Goal: Task Accomplishment & Management: Use online tool/utility

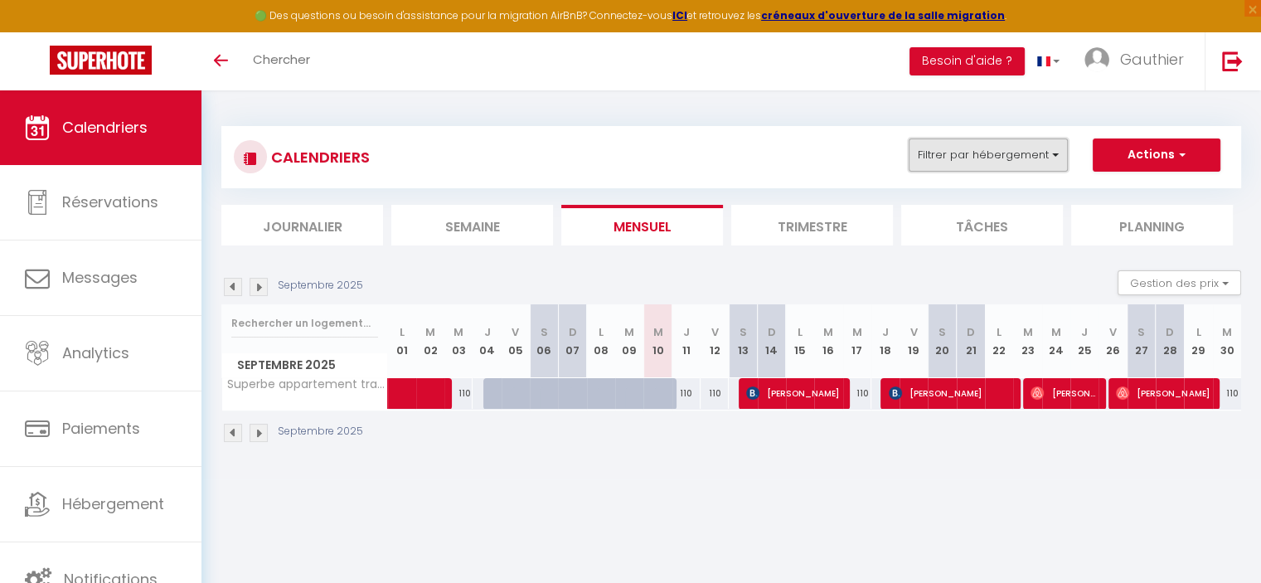
click at [976, 153] on button "Filtrer par hébergement" at bounding box center [988, 154] width 159 height 33
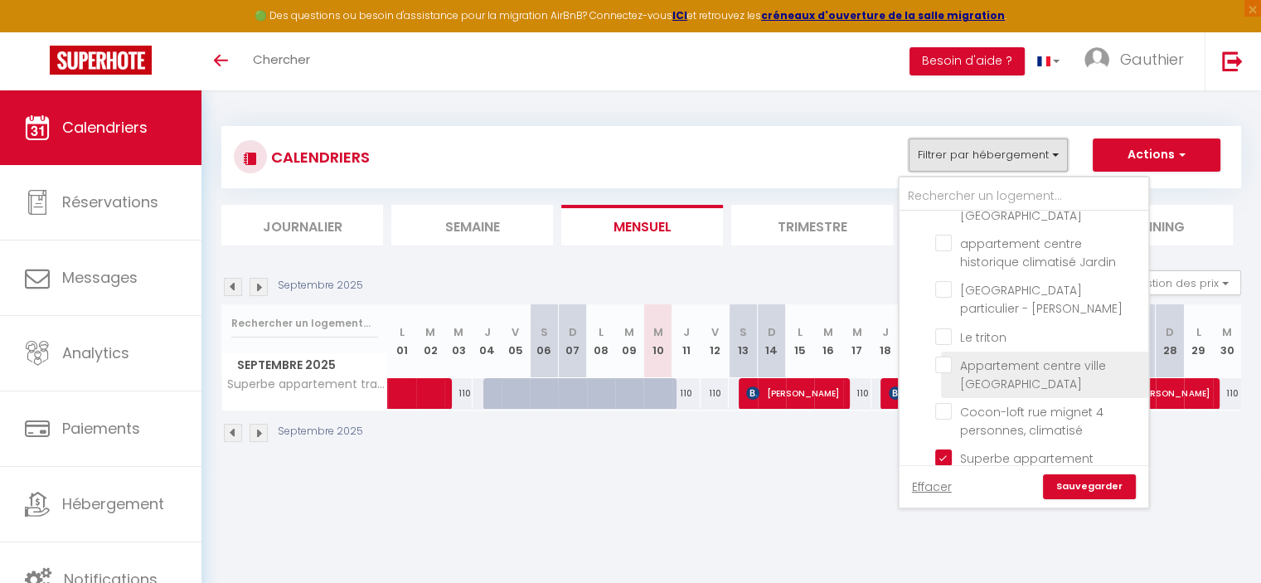
scroll to position [641, 0]
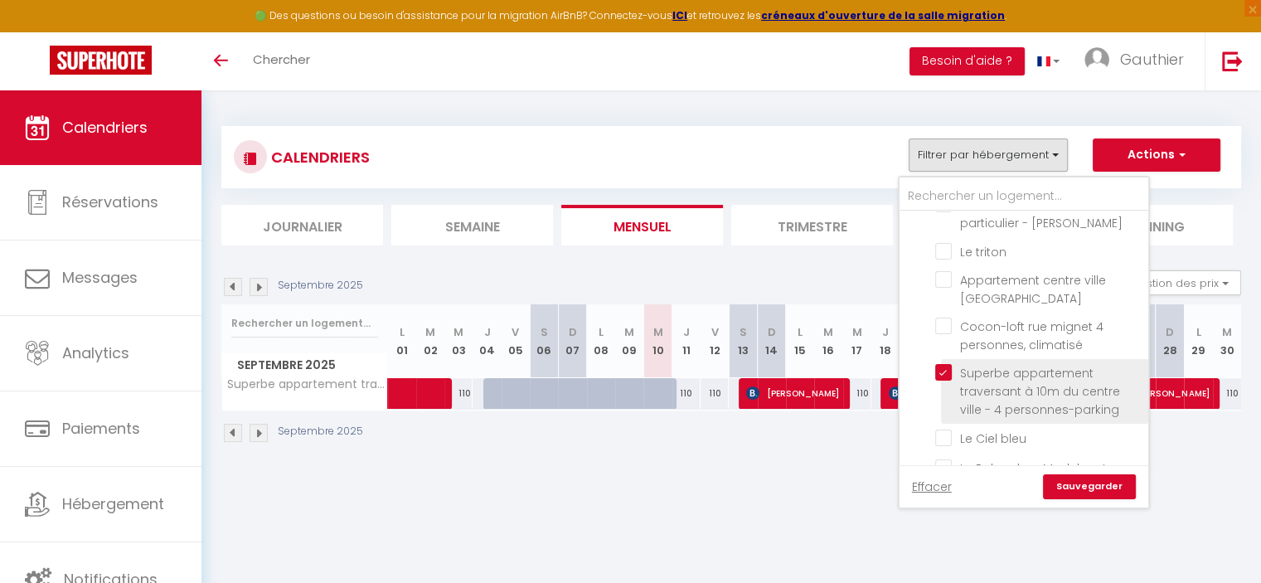
click at [944, 364] on input "Superbe appartement traversant à 10m du centre ville - 4 personnes-parking" at bounding box center [1038, 372] width 207 height 17
checkbox input "false"
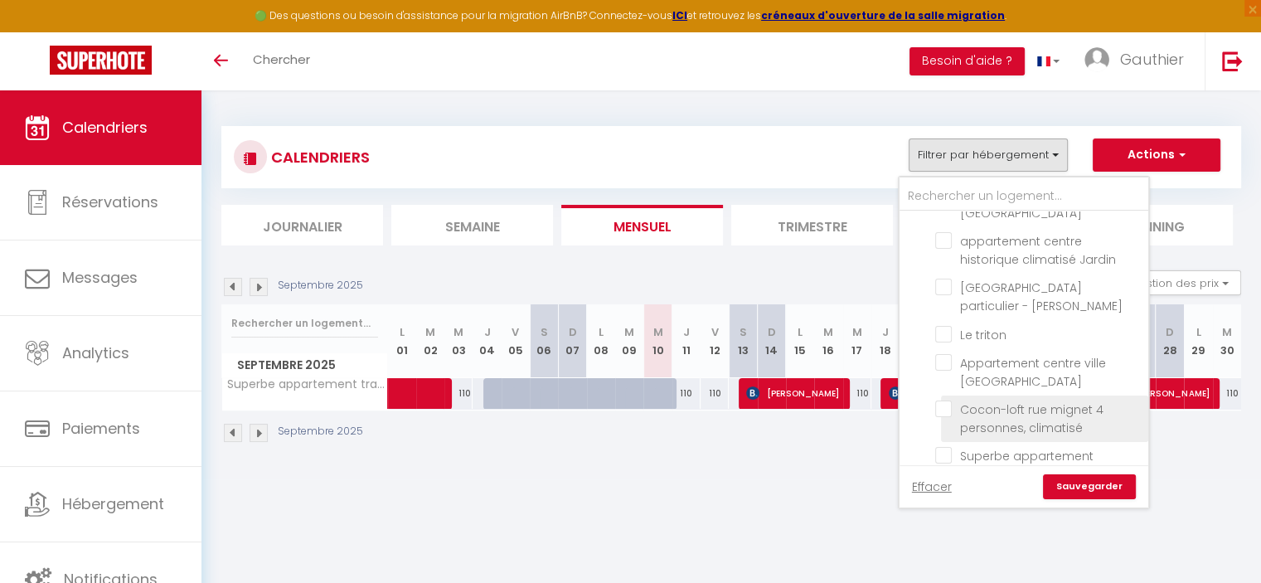
scroll to position [475, 0]
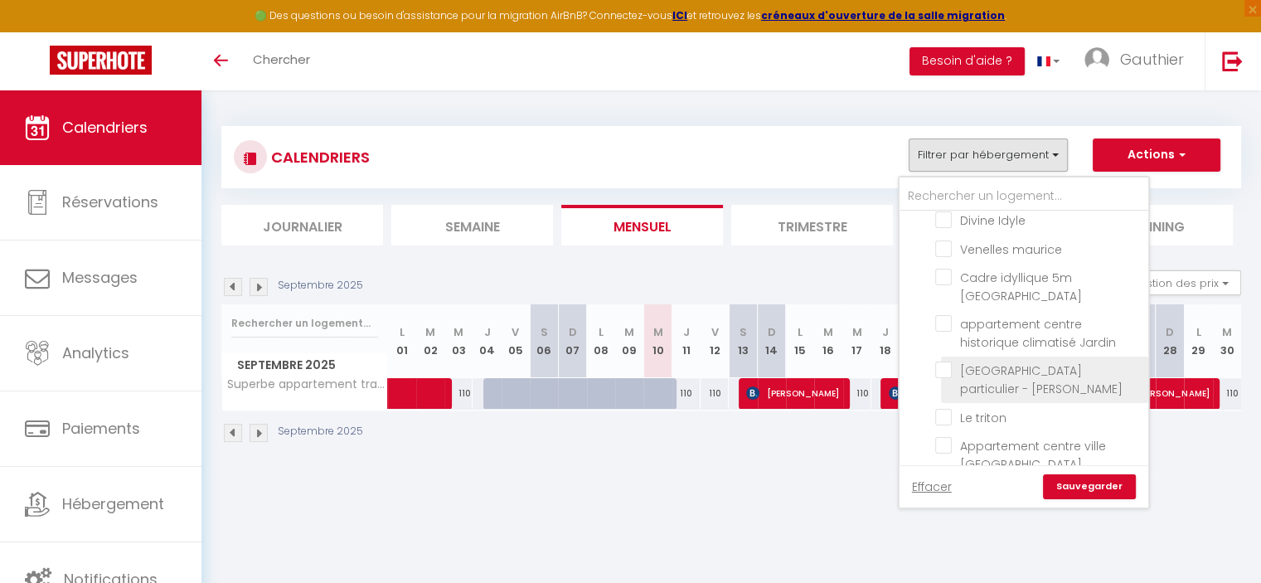
click at [942, 361] on input "[GEOGRAPHIC_DATA] particulier - [PERSON_NAME]" at bounding box center [1038, 369] width 207 height 17
checkbox input "true"
click at [1069, 481] on link "Sauvegarder" at bounding box center [1089, 486] width 93 height 25
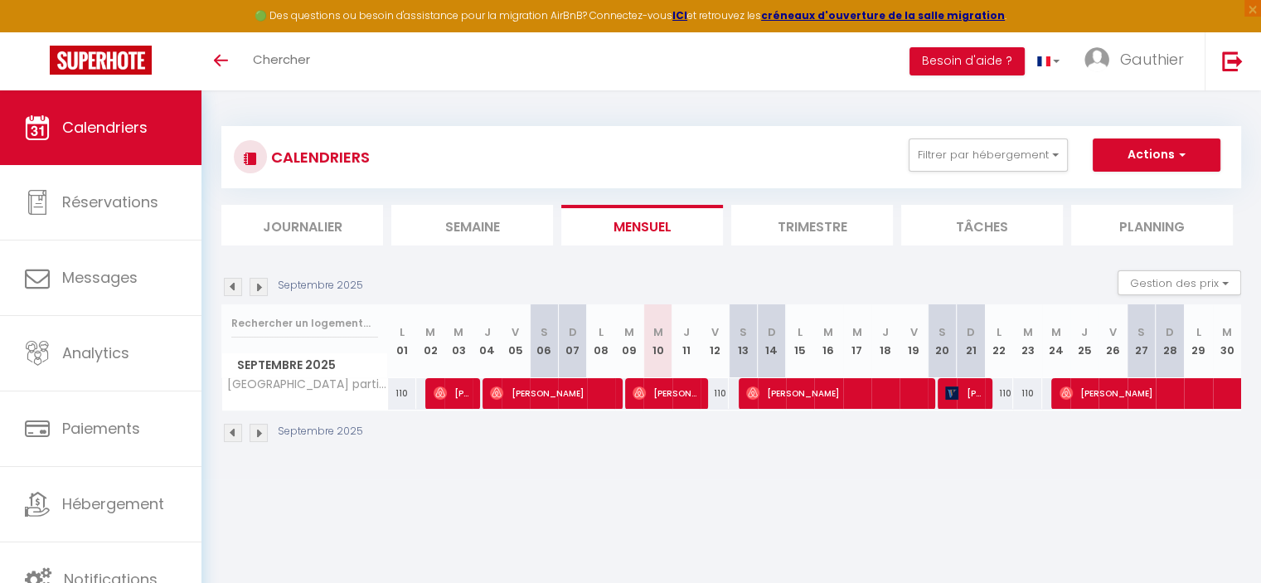
click at [233, 291] on img at bounding box center [233, 287] width 18 height 18
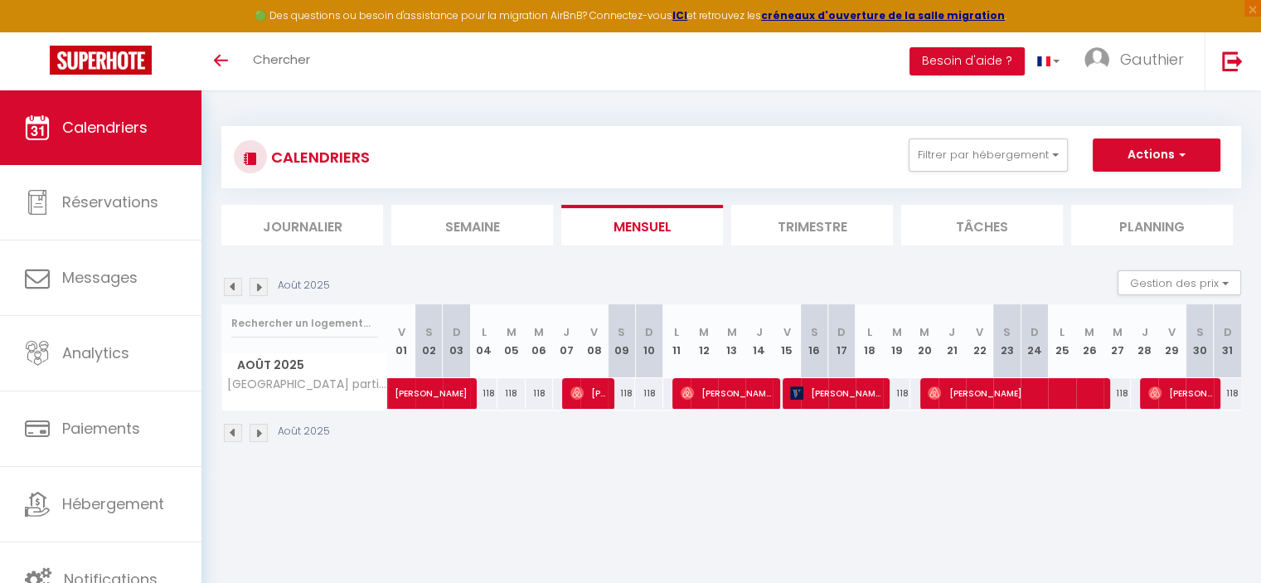
click at [232, 288] on img at bounding box center [233, 287] width 18 height 18
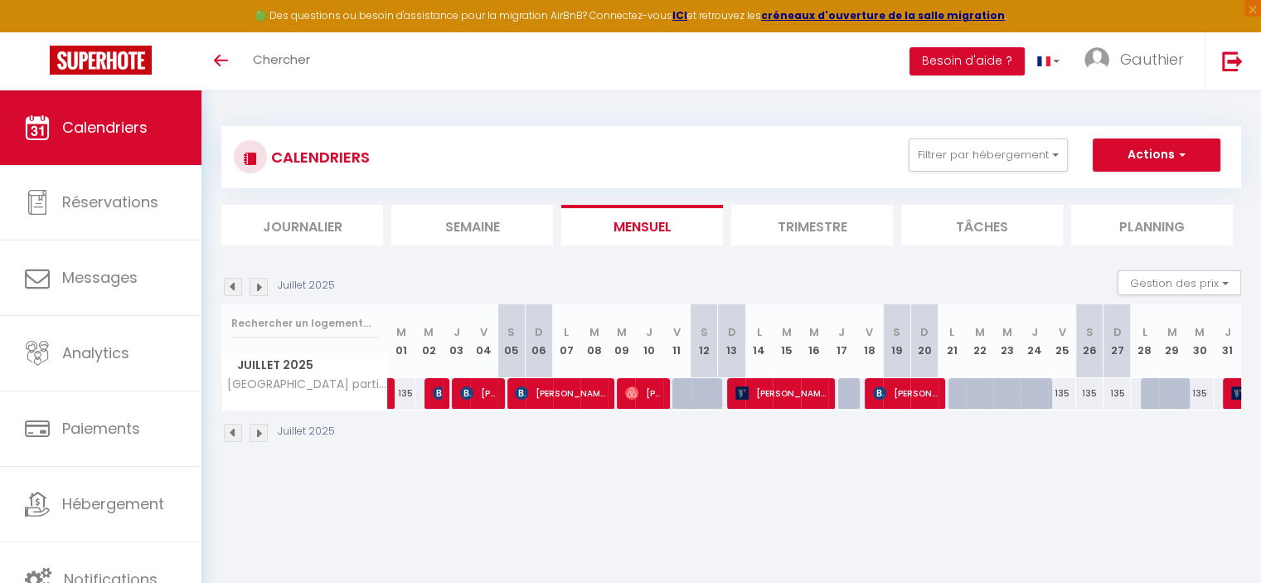
click at [259, 288] on img at bounding box center [259, 287] width 18 height 18
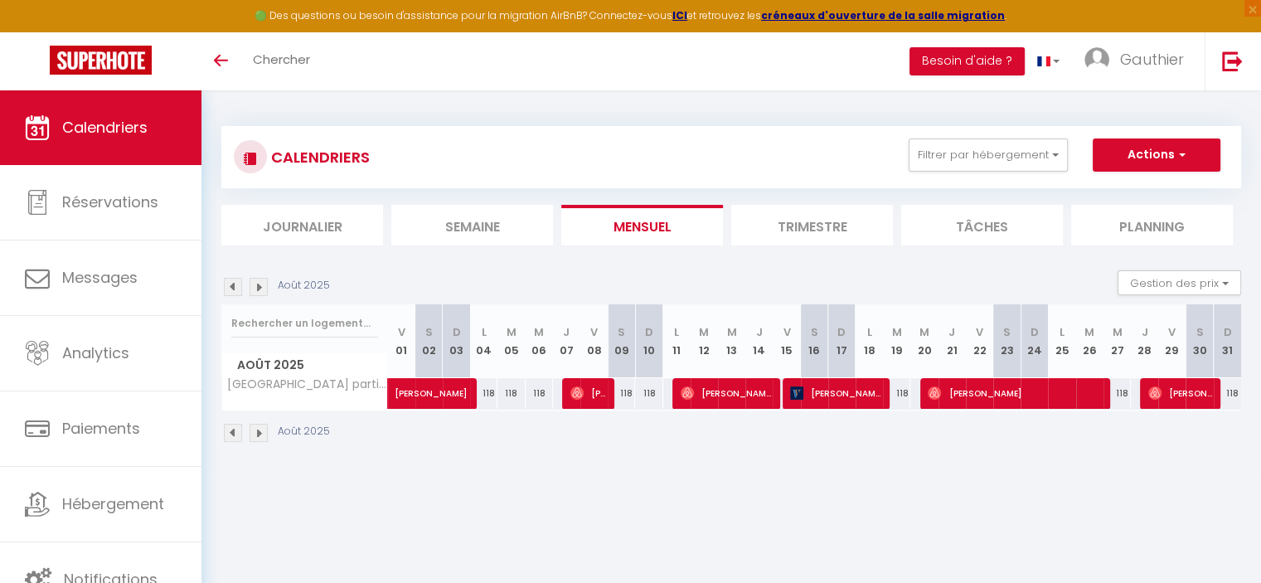
click at [234, 286] on img at bounding box center [233, 287] width 18 height 18
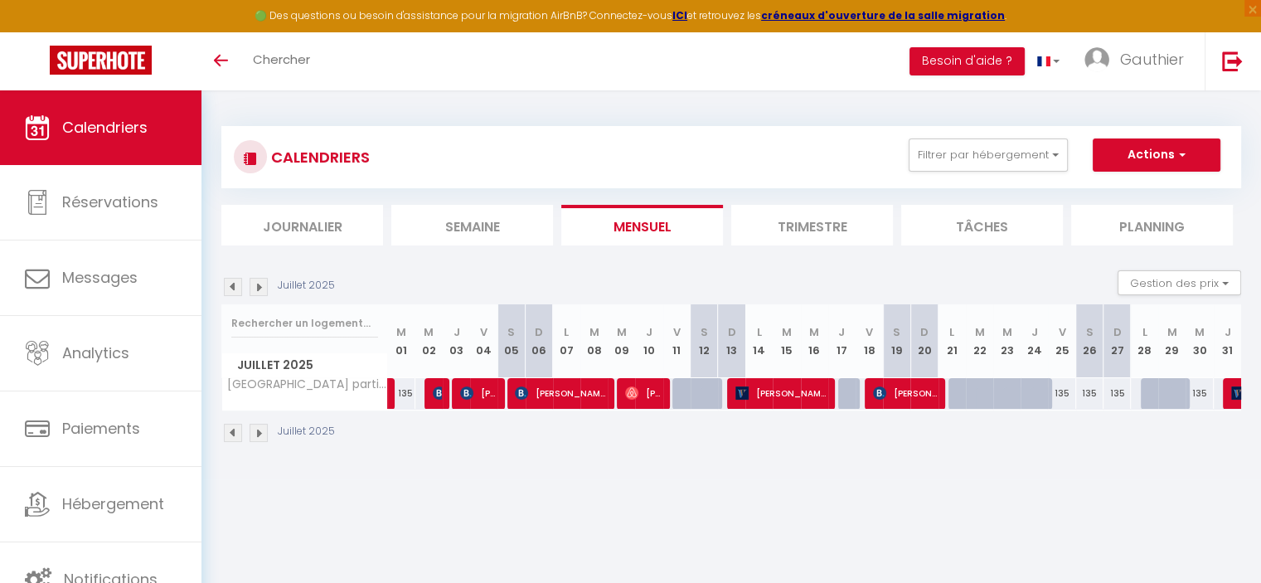
click at [234, 286] on img at bounding box center [233, 287] width 18 height 18
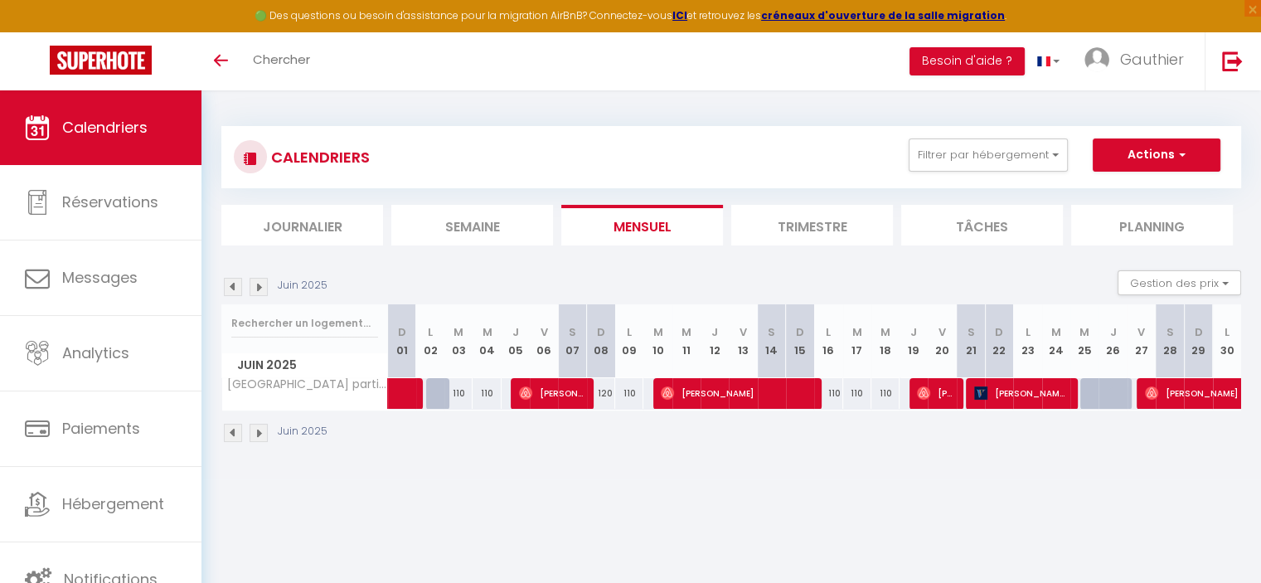
click at [234, 286] on img at bounding box center [233, 287] width 18 height 18
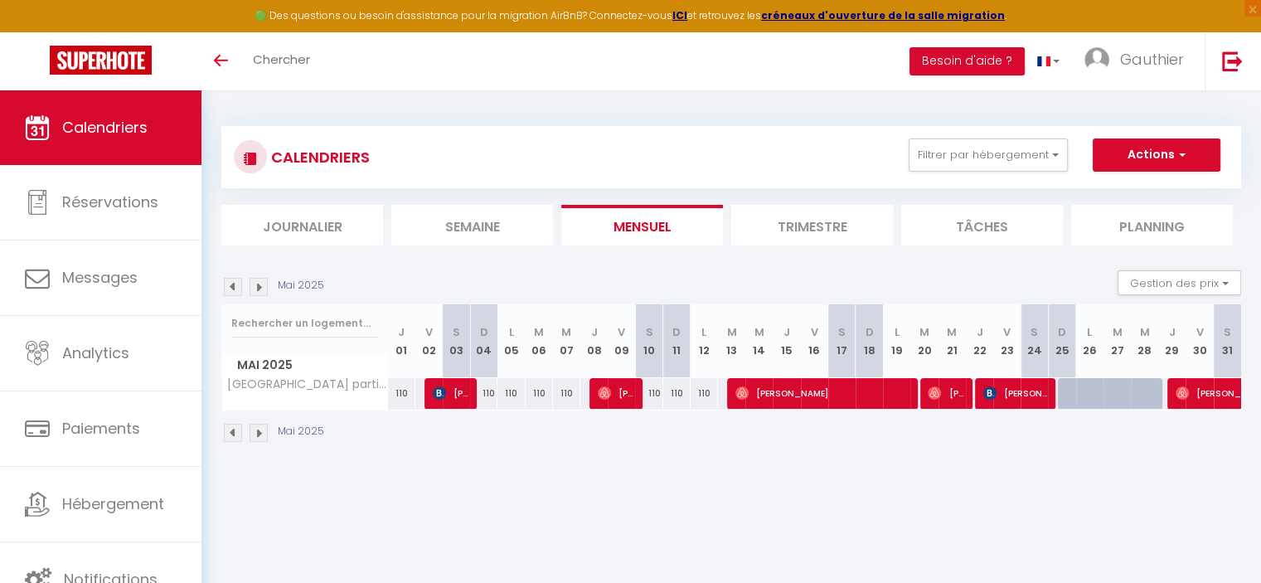
click at [234, 286] on img at bounding box center [233, 287] width 18 height 18
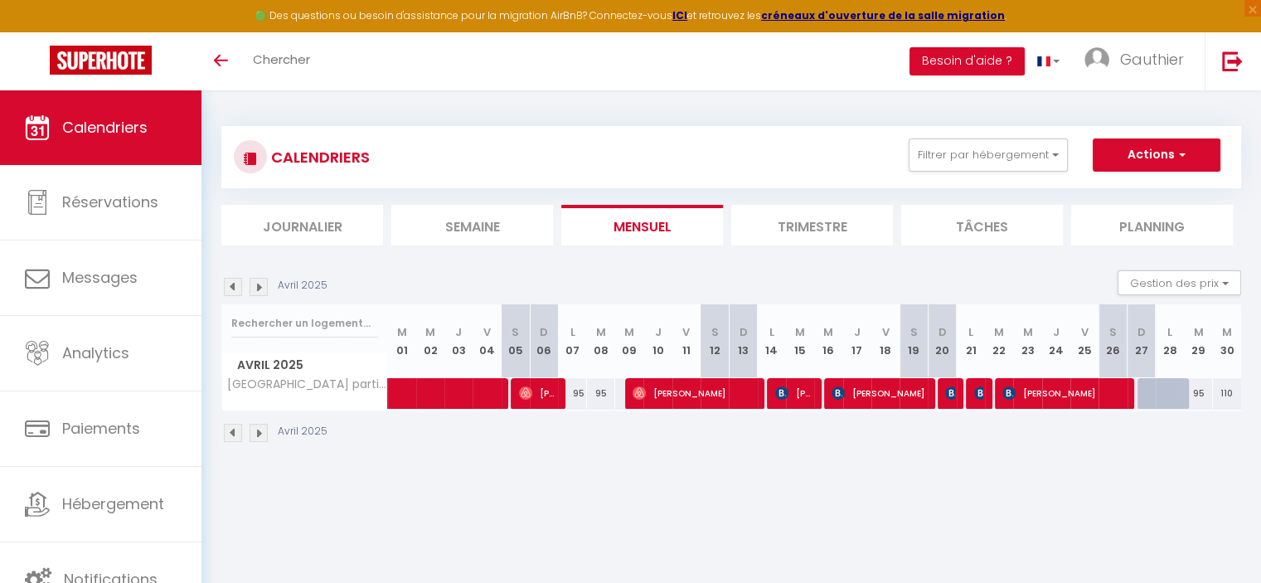
click at [234, 286] on img at bounding box center [233, 287] width 18 height 18
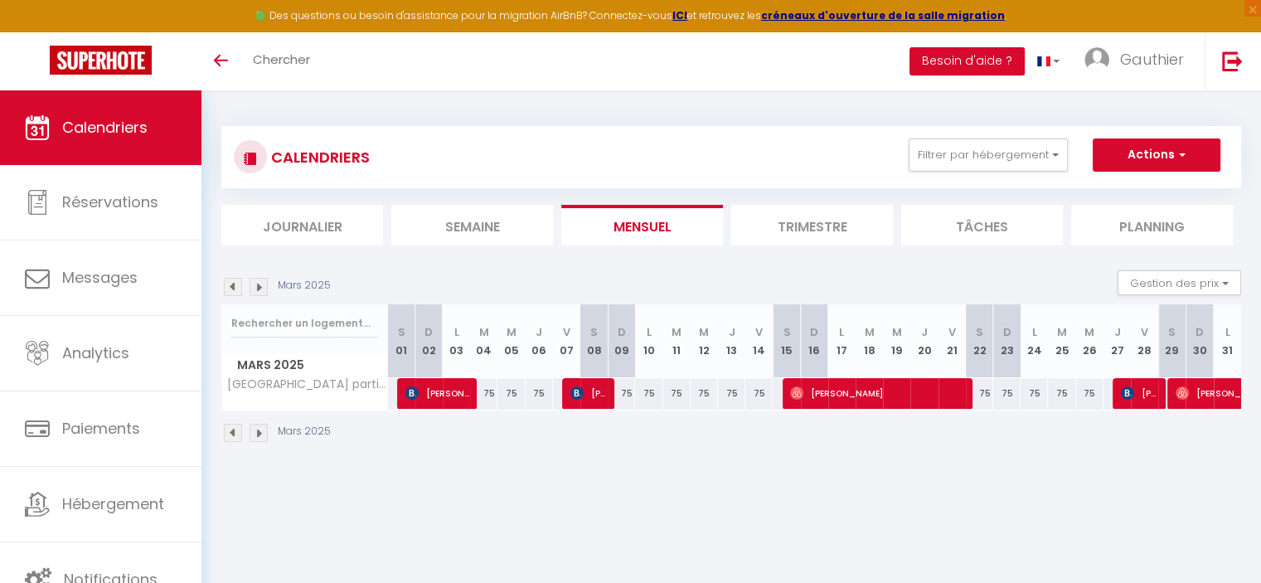
click at [234, 286] on img at bounding box center [233, 287] width 18 height 18
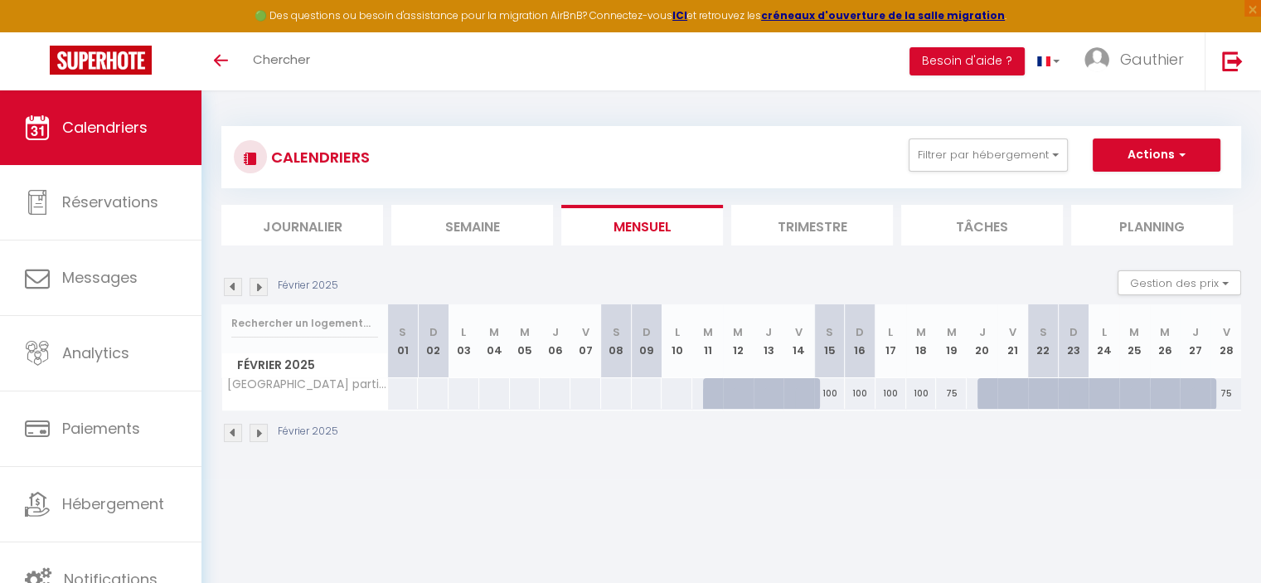
click at [260, 289] on img at bounding box center [259, 287] width 18 height 18
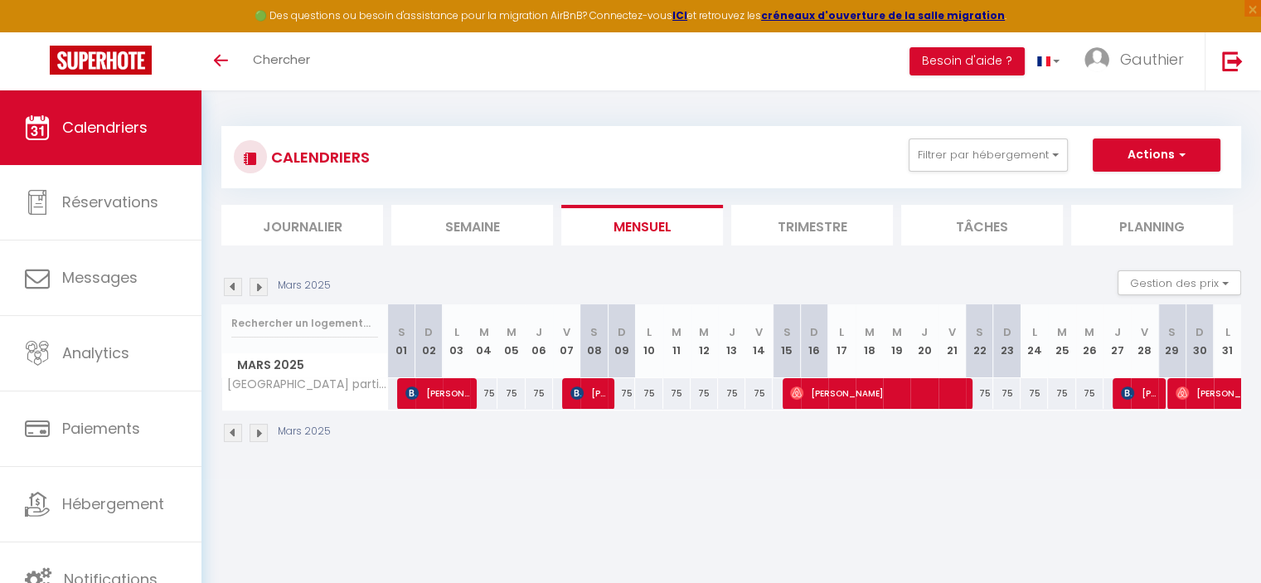
click at [260, 289] on img at bounding box center [259, 287] width 18 height 18
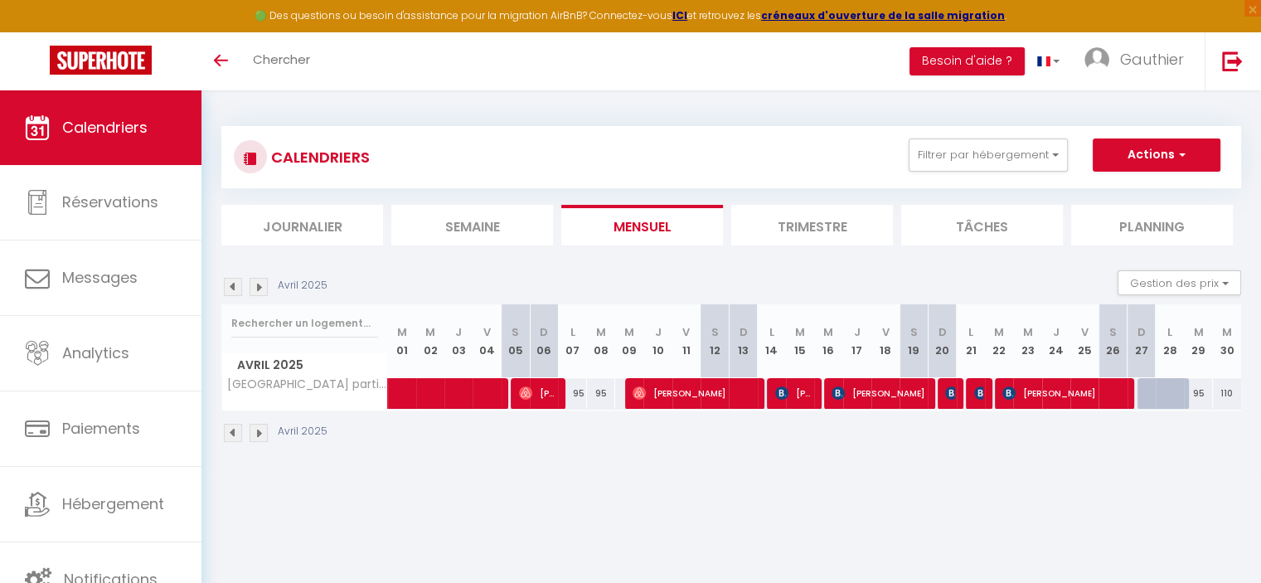
click at [260, 289] on img at bounding box center [259, 287] width 18 height 18
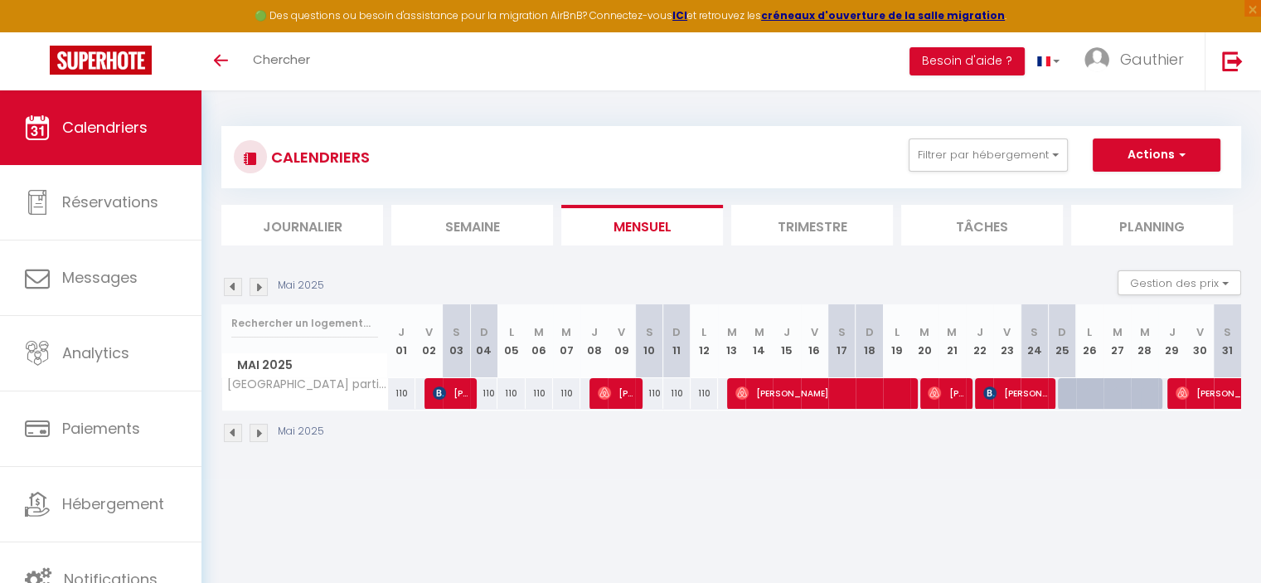
click at [260, 289] on img at bounding box center [259, 287] width 18 height 18
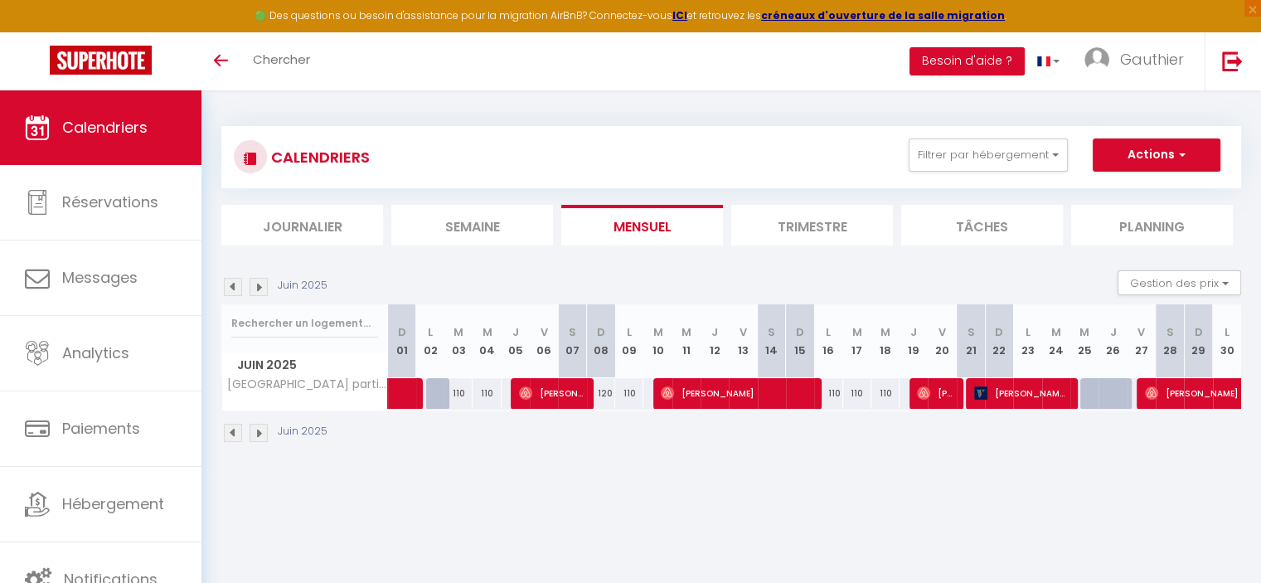
click at [260, 287] on img at bounding box center [259, 287] width 18 height 18
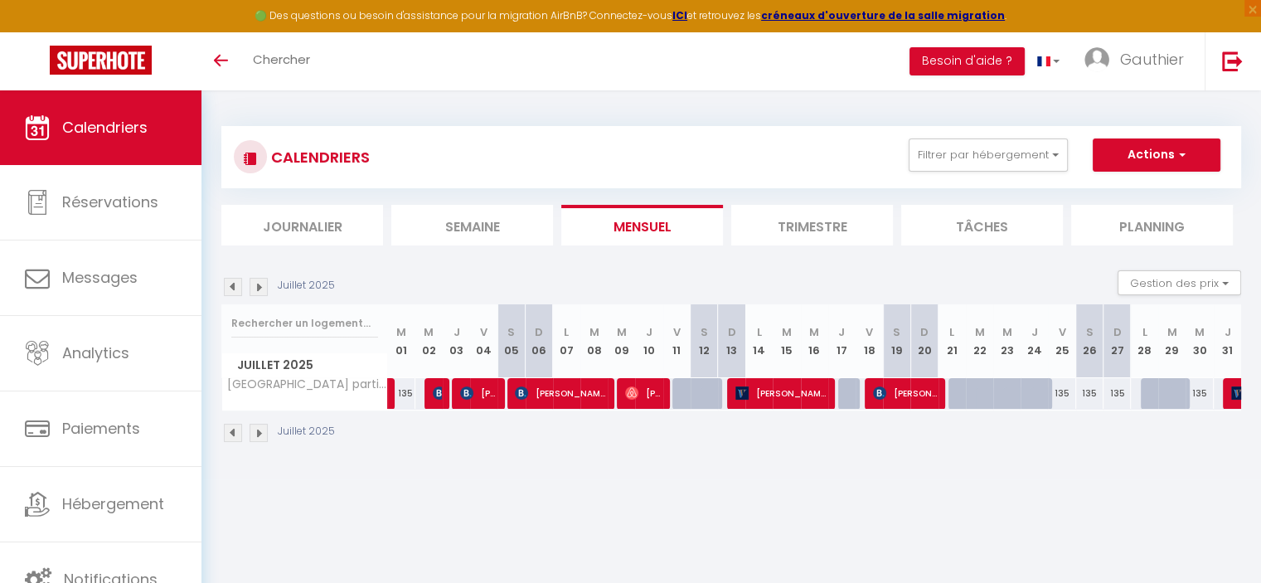
click at [261, 289] on img at bounding box center [259, 287] width 18 height 18
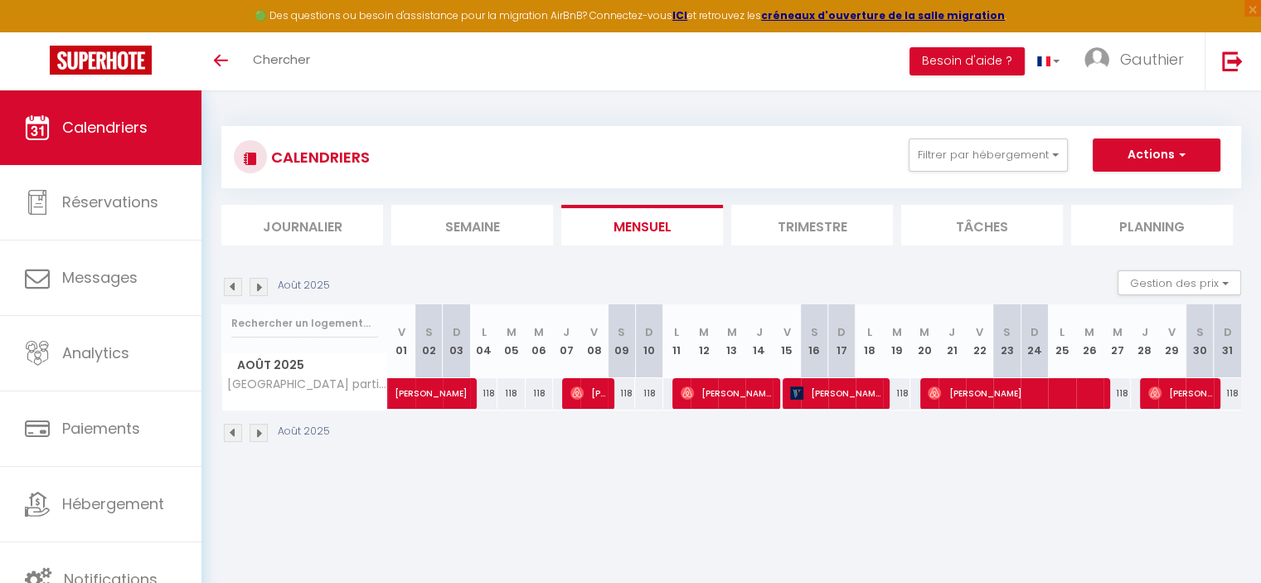
click at [259, 284] on img at bounding box center [259, 287] width 18 height 18
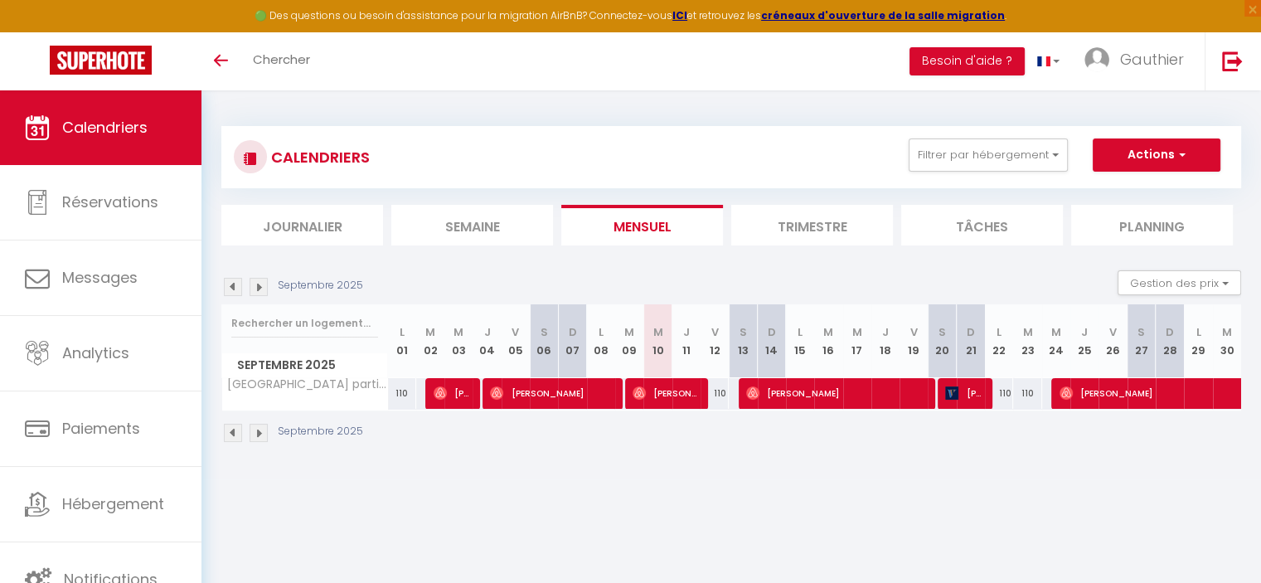
click at [236, 289] on img at bounding box center [233, 287] width 18 height 18
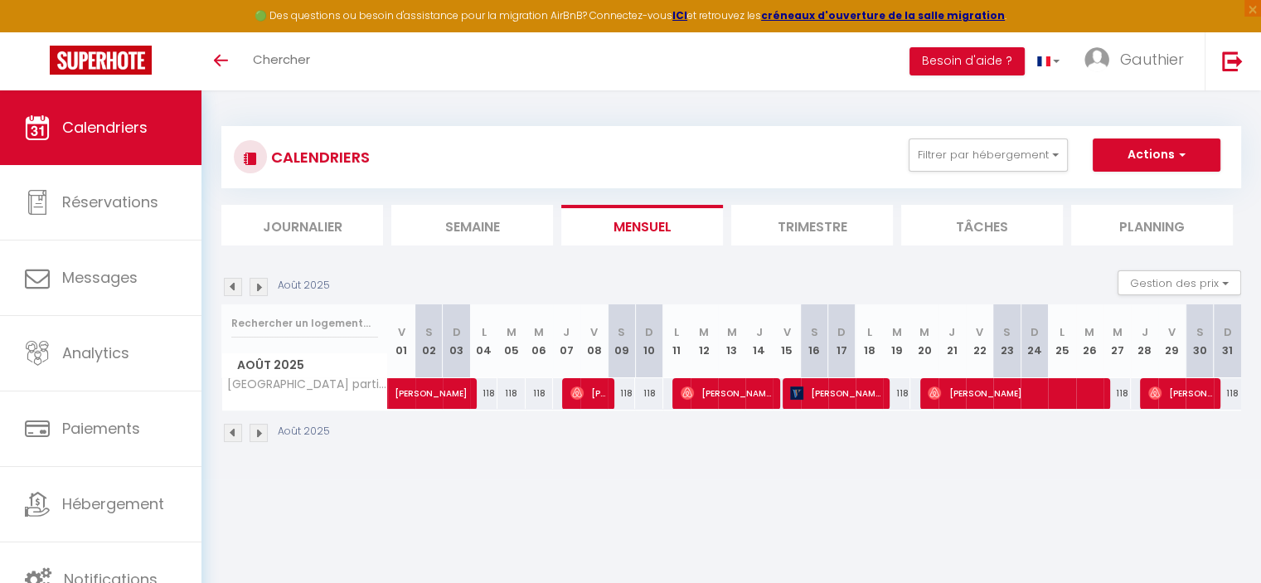
click at [237, 289] on img at bounding box center [233, 287] width 18 height 18
